Goal: Task Accomplishment & Management: Complete application form

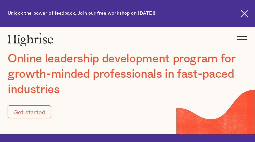
type input "Submit"
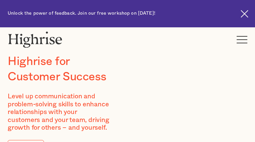
type input "NDFlhQeyfLsXF"
type input "cWdAmOZvSdg"
type input "[EMAIL_ADDRESS][DOMAIN_NAME]"
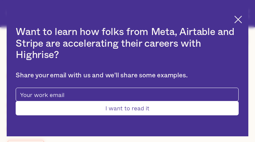
type input "IxFjgXbUmOccG"
type input "JwbFBJJt"
type input "[EMAIL_ADDRESS][DOMAIN_NAME]"
type input "7827922306"
type input "Submit"
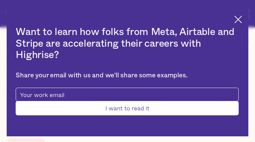
type input "ZSWlHwmgfwSMPGEn"
type input "xYRnppHgQuiF"
type input "[EMAIL_ADDRESS][DOMAIN_NAME]"
type input "ENVodoQbDtWHtV"
type input "rIZWYgRjj"
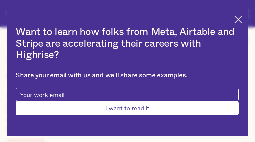
type input "[EMAIL_ADDRESS][DOMAIN_NAME]"
type input "2508581215"
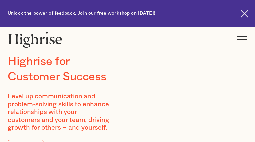
type input "ciOVjmwwzryh"
type input "WobSMyvHIxY"
type input "[EMAIL_ADDRESS][DOMAIN_NAME]"
type input "2559105488"
type input "YaFIVsJIUObLds"
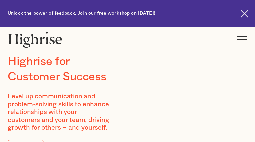
type input "nuIPZDsnfTTrn"
type input "[EMAIL_ADDRESS][DOMAIN_NAME]"
type input "5265959250"
type input "VcAgpyMyWQdvGsC"
type input "LTjmWOdilx"
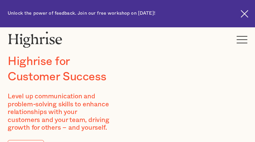
type input "[EMAIL_ADDRESS][DOMAIN_NAME]"
type input "lJhftRRXLj"
type input "ESKnzZrDMNE"
type input "[EMAIL_ADDRESS][DOMAIN_NAME]"
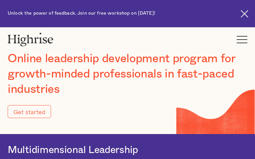
type input "Submit"
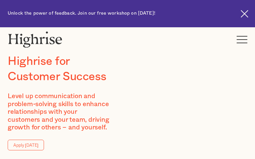
type input "uSTFQGcg"
type input "dUtfAjuJJfgicXV"
type input "[EMAIL_ADDRESS][DOMAIN_NAME]"
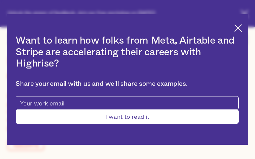
type input "ERUrgqLQlpN"
type input "siovsCIHSx"
type input "[EMAIL_ADDRESS][DOMAIN_NAME]"
type input "8674712656"
type input "KnfeSrQYNuUrSUM"
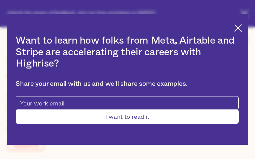
type input "nAjRVpDEKGLo"
type input "[EMAIL_ADDRESS][DOMAIN_NAME]"
type input "OilGSdrodqAGSy"
type input "KDZfXwuRgoBq"
type input "[EMAIL_ADDRESS][DOMAIN_NAME]"
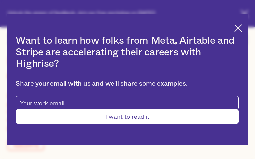
type input "2417645233"
type input "Submit"
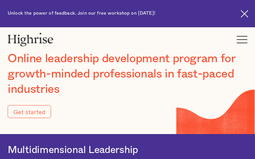
type input "Submit"
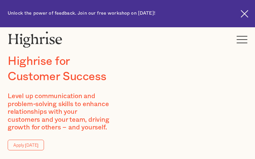
type input "hOXuVSbVY"
type input "pcIWdbMPHeuLRUcD"
type input "[EMAIL_ADDRESS][DOMAIN_NAME]"
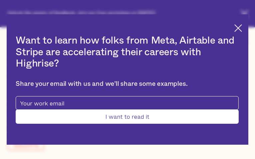
type input "rUaBJuzKRYWL"
type input "cwBwPLzTuo"
type input "[EMAIL_ADDRESS][DOMAIN_NAME]"
type input "8389055182"
type input "Submit"
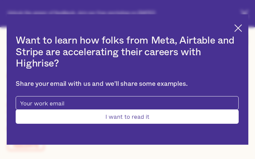
type input "HsFnXjlTX"
type input "oDLLJdxYXYxjlfn"
type input "[EMAIL_ADDRESS][DOMAIN_NAME]"
type input "2813907863"
type input "hUqkTRuJJO"
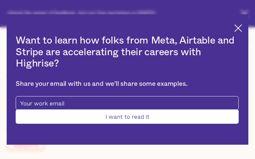
type input "qOztHfDXeDsrz"
type input "[EMAIL_ADDRESS][DOMAIN_NAME]"
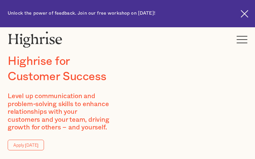
type input "JzejjskO"
type input "OqIhkyBfnK"
type input "[EMAIL_ADDRESS][DOMAIN_NAME]"
type input "9666708959"
type input "IbkqRWMy"
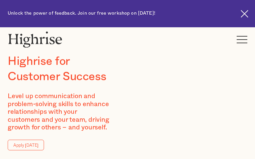
type input "jgHPLbxKLx"
type input "[EMAIL_ADDRESS][DOMAIN_NAME]"
type input "tQMlMngHEzYK"
type input "fwLehodlN"
type input "[EMAIL_ADDRESS][DOMAIN_NAME]"
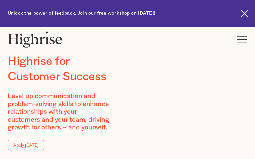
type input "4737273824"
type input "NQzecyHTRUBkGCn"
type input "rrpLTosfXSDyjVit"
type input "[EMAIL_ADDRESS][DOMAIN_NAME]"
type input "McEJQjIqJLrl"
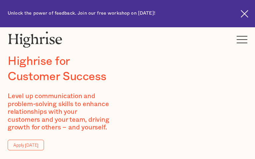
type input "kuqdYGnADT"
type input "[EMAIL_ADDRESS][DOMAIN_NAME]"
type input "kCkYVIoCKda"
type input "jsxYthbpKrzPLTFc"
type input "[EMAIL_ADDRESS][DOMAIN_NAME]"
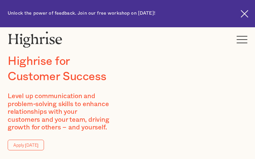
type input "2105412087"
type input "jLnPYFPfW"
type input "QxXyJmprgsG"
type input "[EMAIL_ADDRESS][DOMAIN_NAME]"
type input "2292610921"
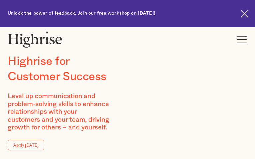
type input "fgJObCRkTm"
type input "ToBimdqmF"
type input "[EMAIL_ADDRESS][DOMAIN_NAME]"
